Goal: Task Accomplishment & Management: Manage account settings

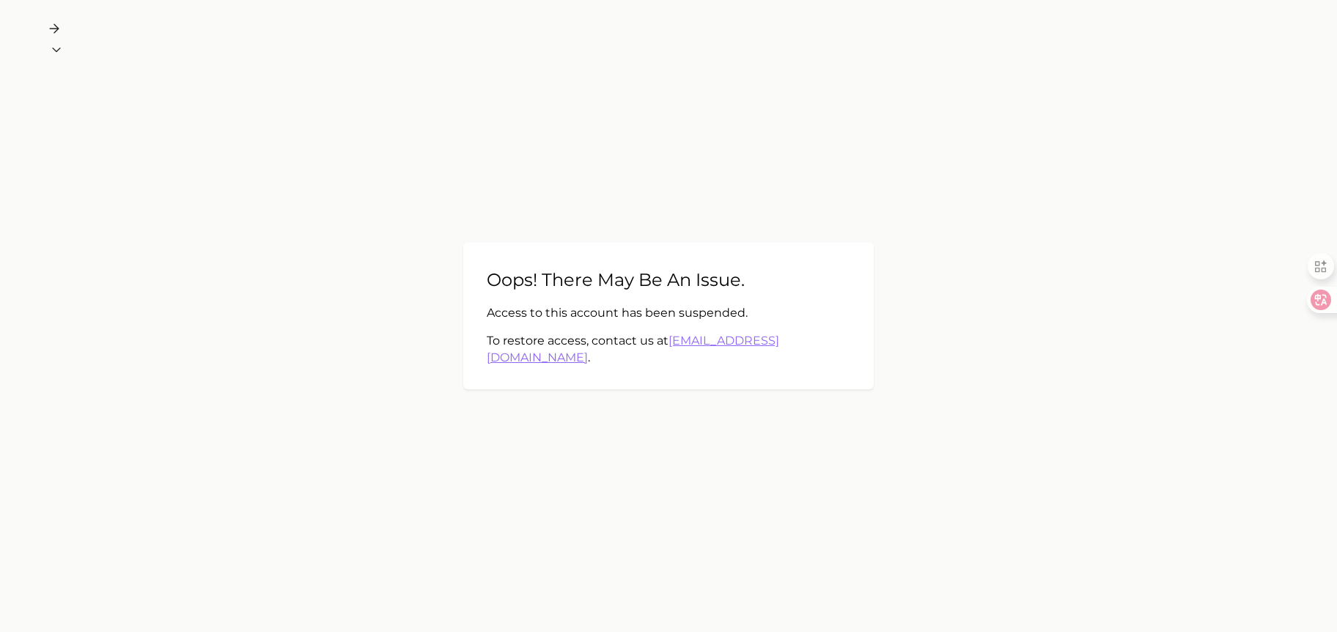
drag, startPoint x: 978, startPoint y: 383, endPoint x: 999, endPoint y: 363, distance: 29.0
click at [984, 380] on main "Oops! There may be an issue. Access to this account has been suspended. To rest…" at bounding box center [668, 316] width 1337 height 632
click at [799, 246] on main "Oops! There may be an issue. Access to this account has been suspended. To rest…" at bounding box center [668, 316] width 1337 height 632
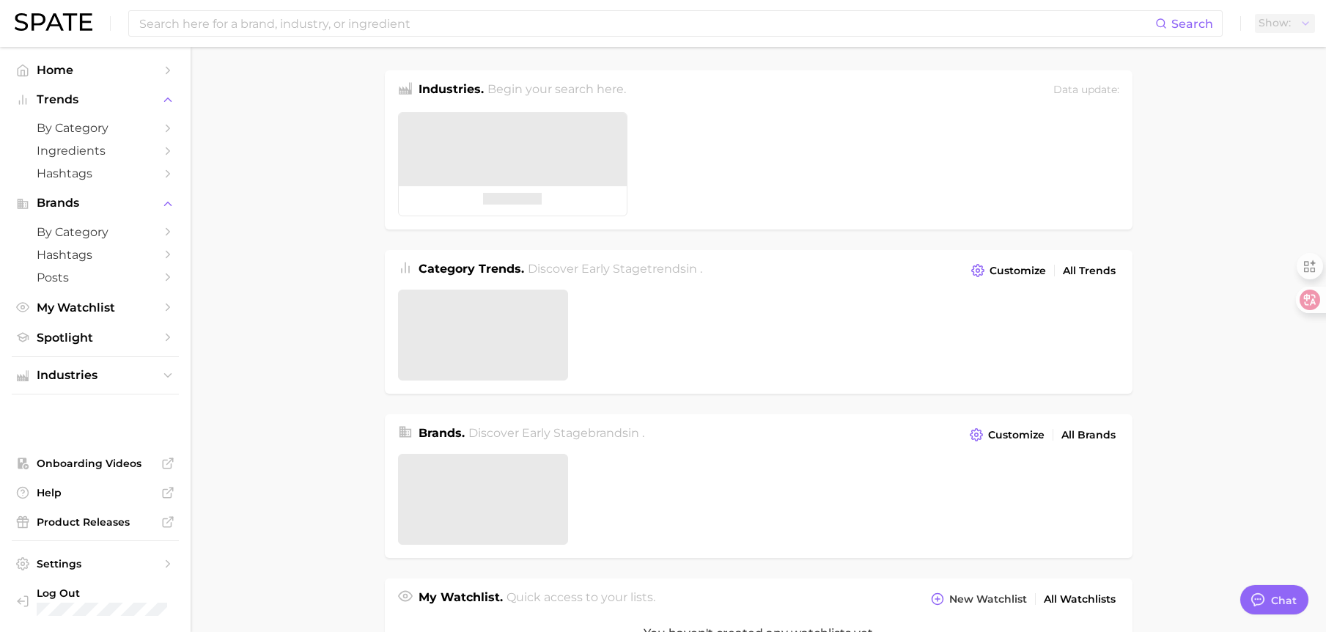
type textarea "x"
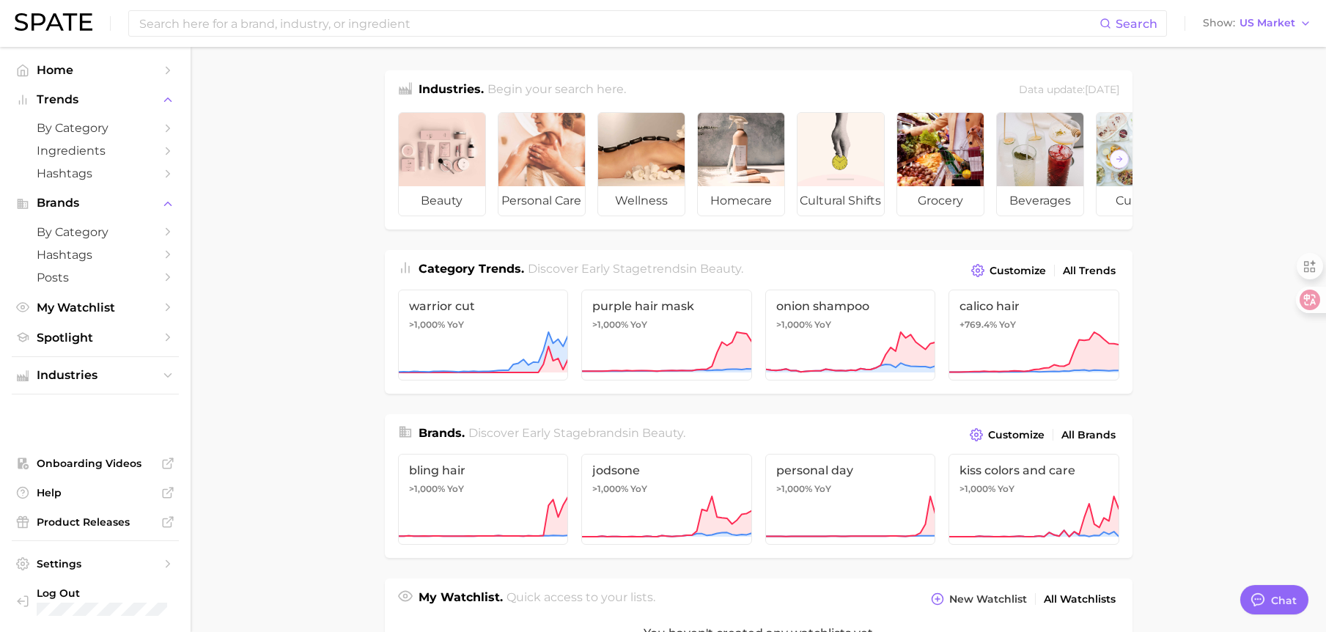
click at [21, 17] on icon "button" at bounding box center [13, 9] width 15 height 15
click at [1273, 21] on span "US Market" at bounding box center [1267, 23] width 56 height 8
click at [1246, 67] on span "United Kingdom" at bounding box center [1251, 73] width 114 height 12
